Goal: Task Accomplishment & Management: Manage account settings

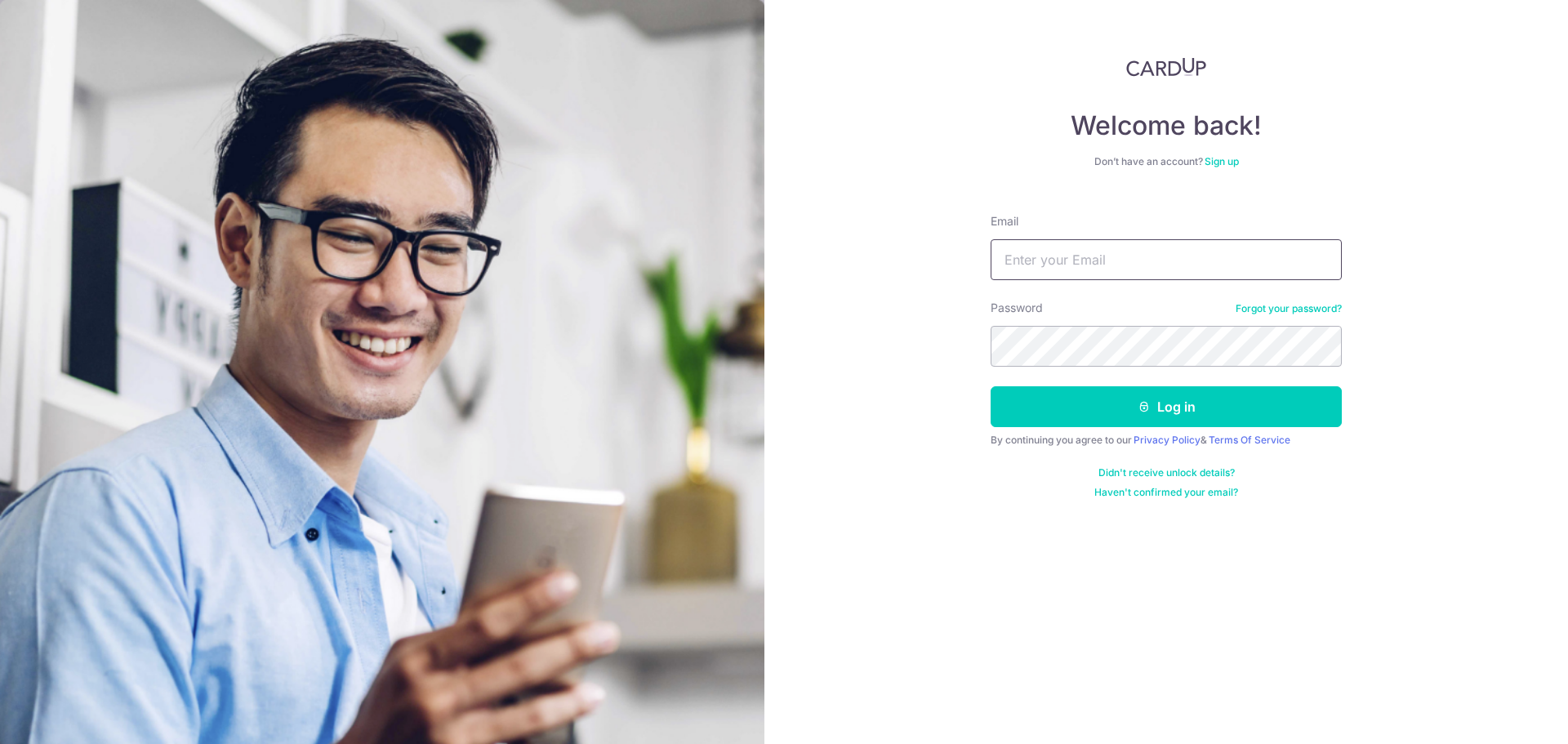
click at [1157, 242] on input "Email" at bounding box center [1166, 259] width 351 height 41
type input "[EMAIL_ADDRESS][DOMAIN_NAME]"
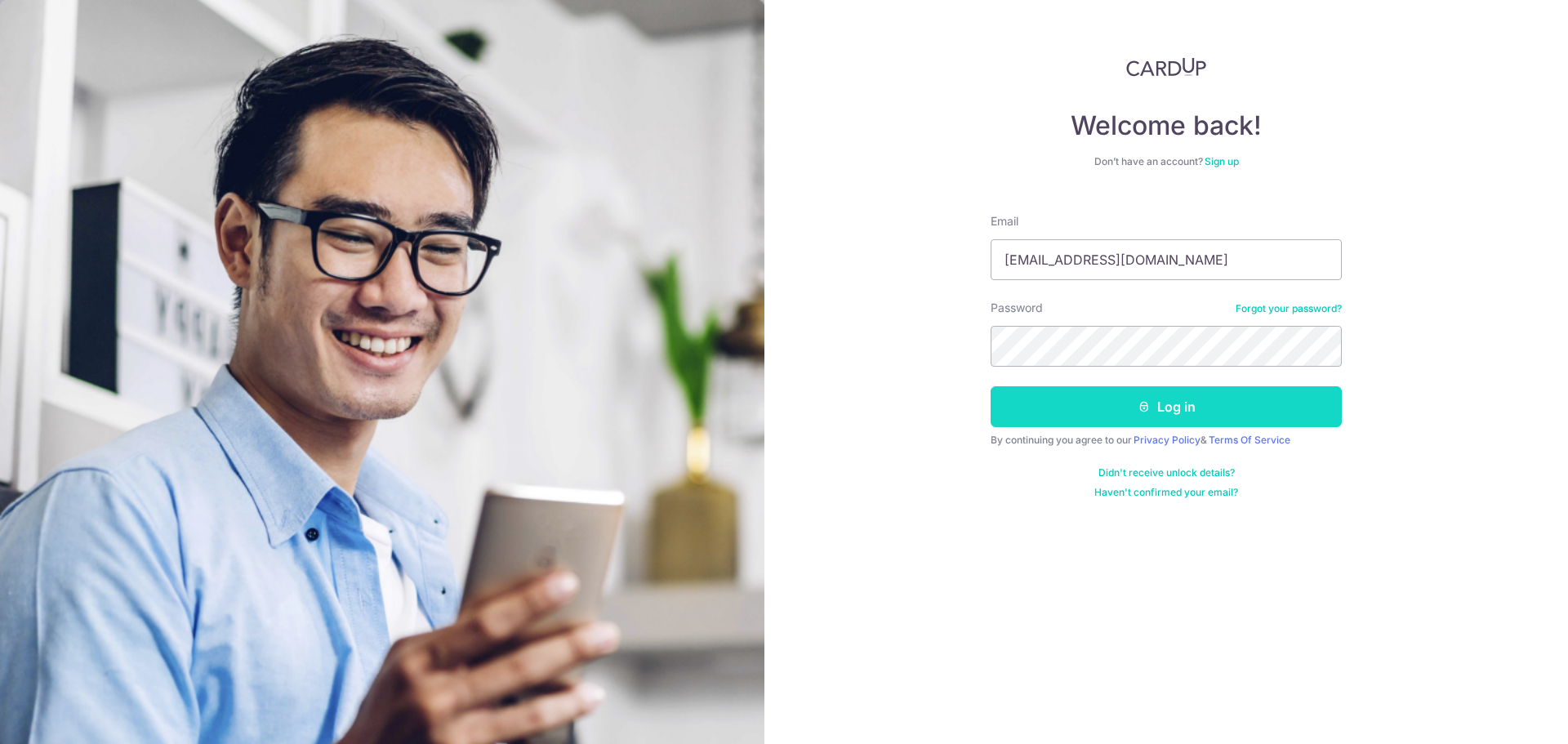
click at [1146, 405] on icon "submit" at bounding box center [1144, 406] width 13 height 13
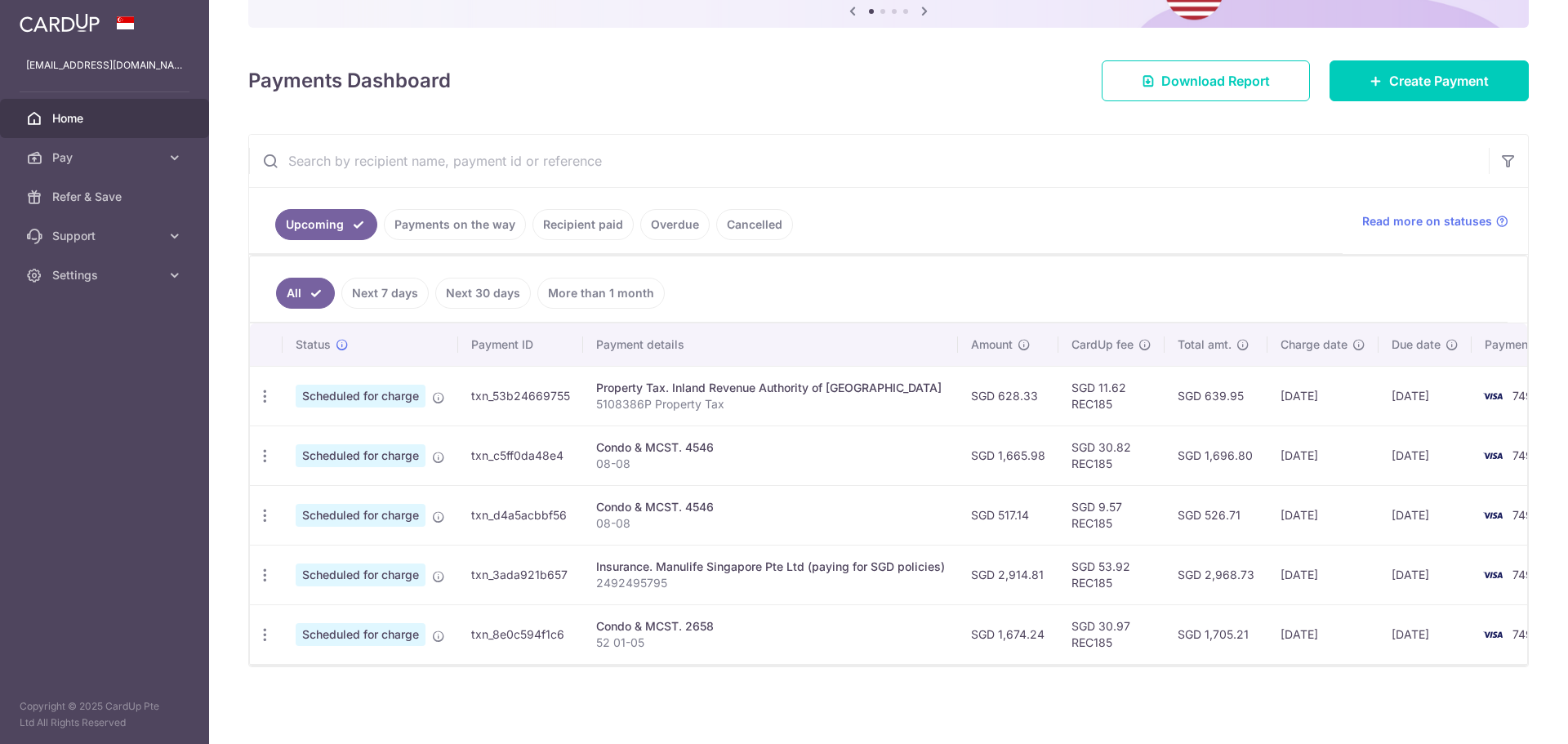
scroll to position [189, 0]
